Goal: Register for event/course

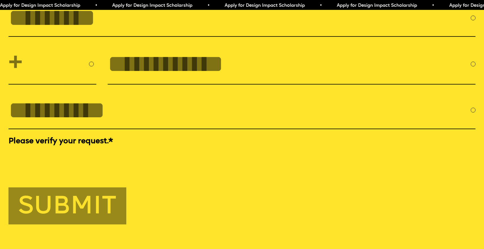
scroll to position [2255, 0]
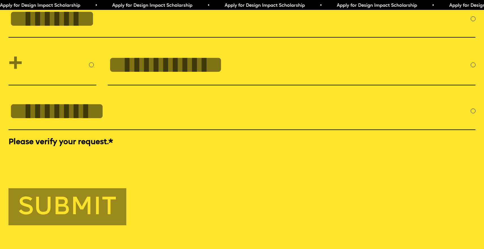
click at [139, 32] on input "FULL NAME" at bounding box center [239, 18] width 462 height 27
click at [119, 78] on input "tel" at bounding box center [289, 64] width 363 height 27
click at [75, 124] on input "EMAIL *" at bounding box center [239, 110] width 462 height 27
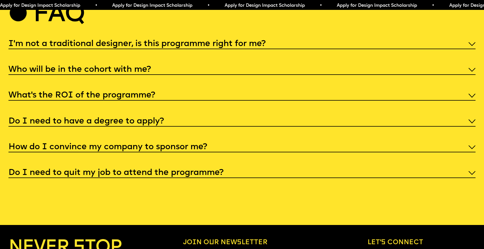
scroll to position [2529, 0]
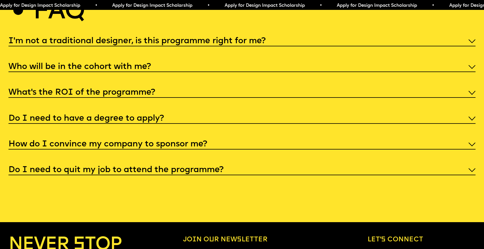
click at [156, 98] on div "What’s the ROI of the programme?" at bounding box center [241, 91] width 467 height 11
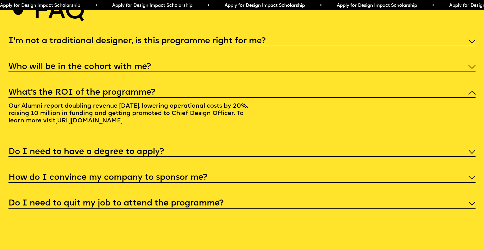
click at [156, 98] on div "What’s the ROI of the programme?" at bounding box center [241, 91] width 467 height 11
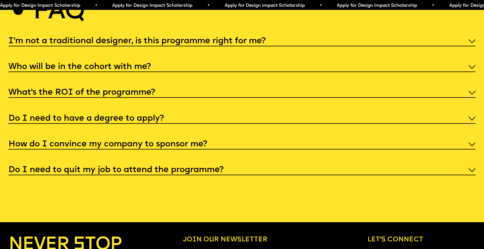
click at [151, 121] on h5 "Do I need to have a degree to apply?" at bounding box center [85, 119] width 155 height 6
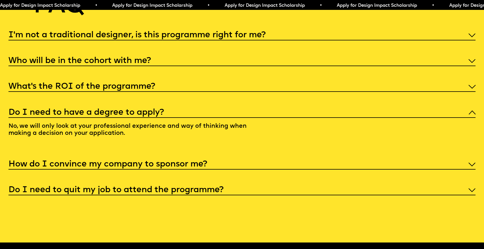
scroll to position [2535, 0]
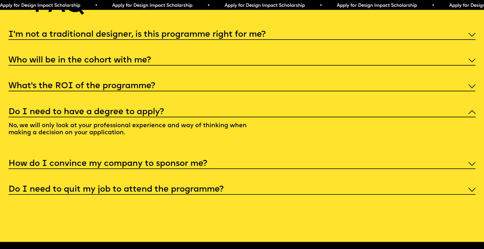
click at [185, 117] on div "Do I need to have a degree to apply?" at bounding box center [241, 111] width 467 height 11
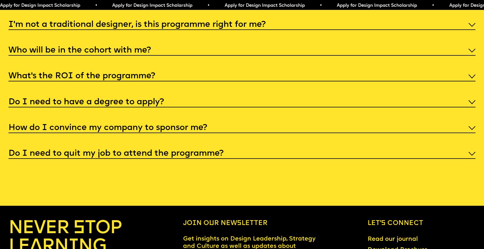
scroll to position [2545, 0]
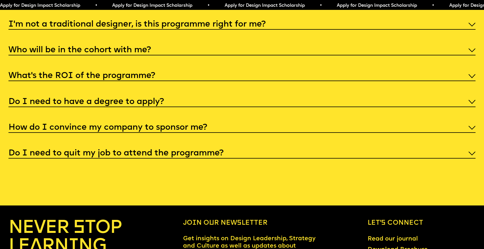
click at [123, 133] on div "How do I convince my company to sponsor me?" at bounding box center [241, 126] width 467 height 11
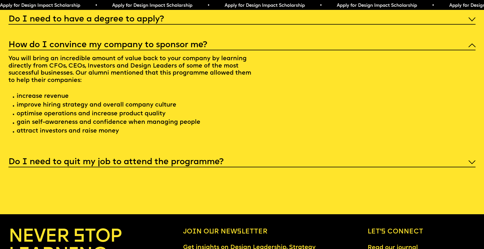
scroll to position [2629, 0]
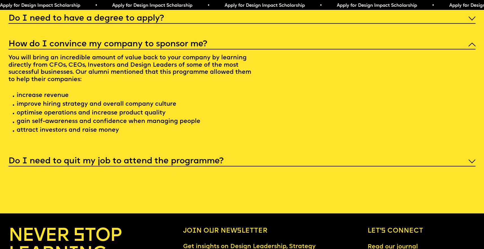
click at [143, 49] on div "How do I convince my company to sponsor me?" at bounding box center [241, 43] width 467 height 11
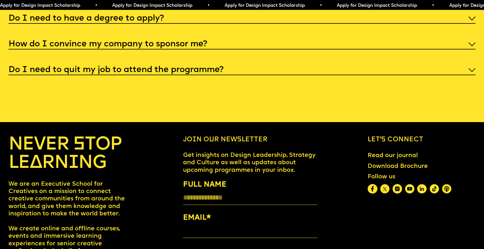
click at [139, 73] on h5 "Do I need to quit my job to attend the programme?" at bounding box center [115, 70] width 215 height 6
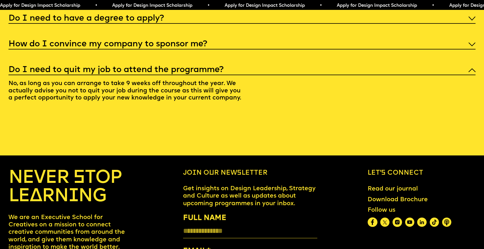
click at [139, 73] on h5 "Do I need to quit my job to attend the programme?" at bounding box center [115, 70] width 215 height 6
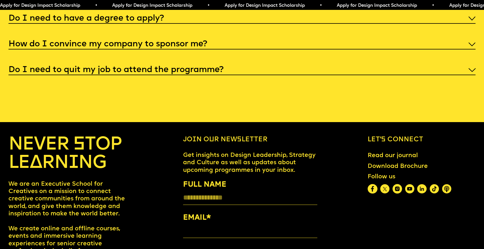
scroll to position [2627, 0]
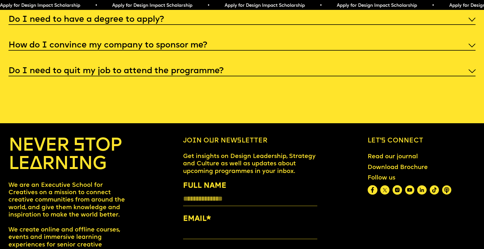
click at [139, 74] on h5 "Do I need to quit my job to attend the programme?" at bounding box center [115, 71] width 215 height 6
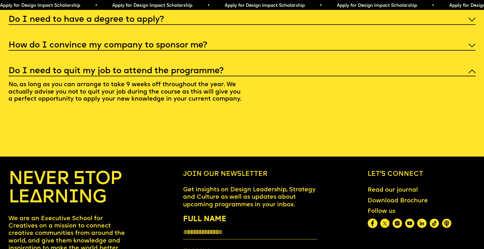
click at [139, 74] on h5 "Do I need to quit my job to attend the programme?" at bounding box center [115, 71] width 215 height 6
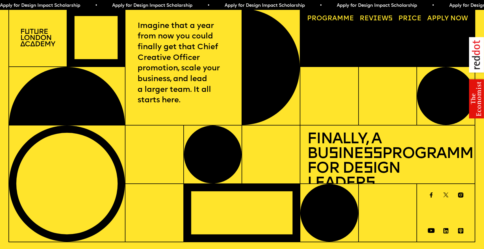
scroll to position [0, 0]
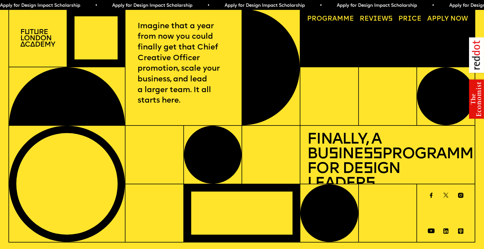
click at [328, 20] on link "Progr a mme" at bounding box center [330, 18] width 54 height 13
click at [412, 18] on link "Price" at bounding box center [410, 18] width 30 height 13
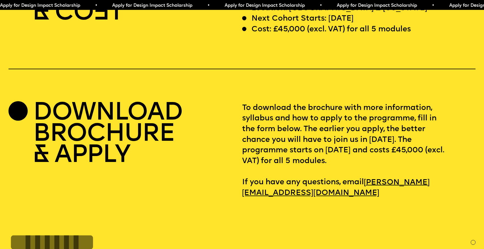
scroll to position [2107, 0]
